Goal: Find specific page/section: Find specific page/section

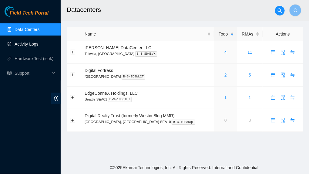
click at [20, 42] on link "Activity Logs" at bounding box center [27, 44] width 24 height 5
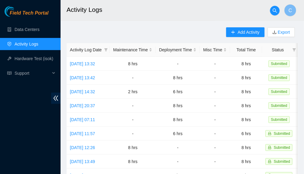
click at [23, 44] on link "Activity Logs" at bounding box center [27, 44] width 24 height 5
click at [24, 29] on link "Data Centers" at bounding box center [27, 29] width 25 height 5
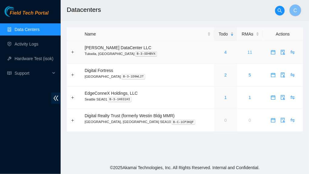
click at [247, 51] on link "11" at bounding box center [249, 52] width 5 height 5
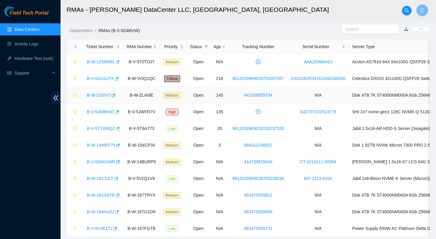
scroll to position [19, 0]
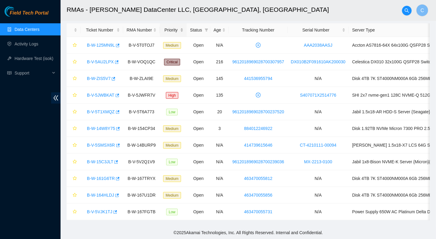
click at [174, 27] on div "Priority" at bounding box center [173, 30] width 20 height 7
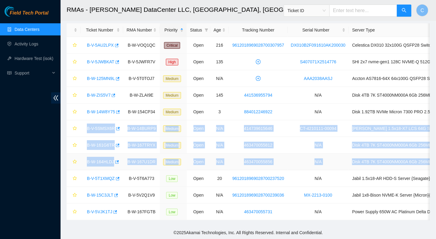
scroll to position [0, 52]
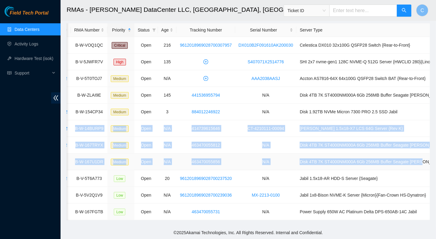
drag, startPoint x: 83, startPoint y: 121, endPoint x: 412, endPoint y: 155, distance: 331.0
click at [308, 155] on tbody "B-V-5AU2LPX B-W-VOQ1QC Critical Open 216 9612018969028700307957 DX010B2F091610A…" at bounding box center [231, 128] width 434 height 183
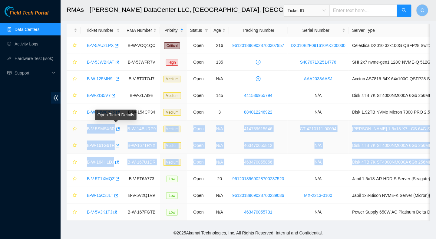
scroll to position [19, 0]
